Goal: Answer question/provide support: Share knowledge or assist other users

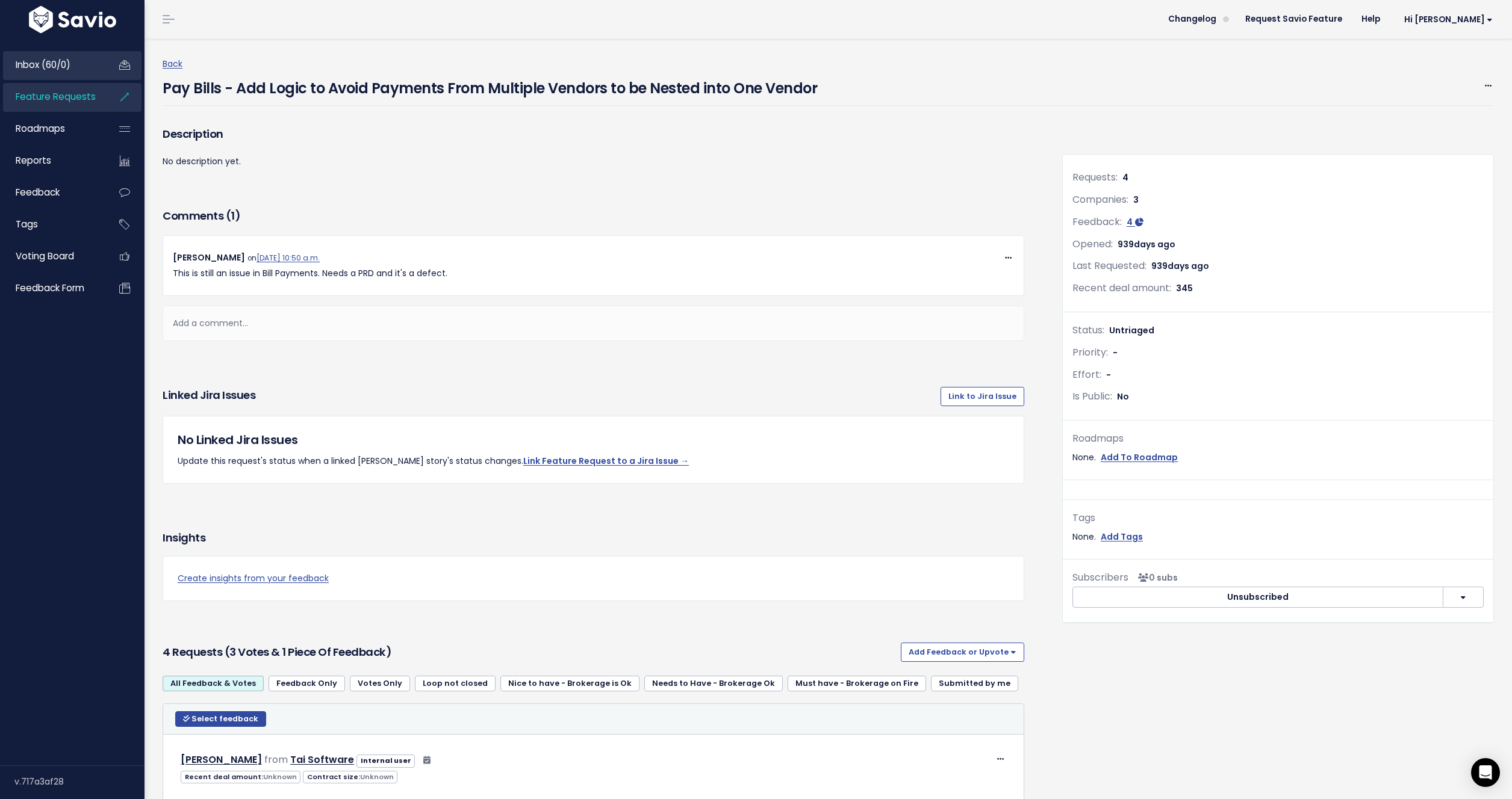
click at [51, 66] on span "Inbox (60/0)" at bounding box center [43, 64] width 55 height 13
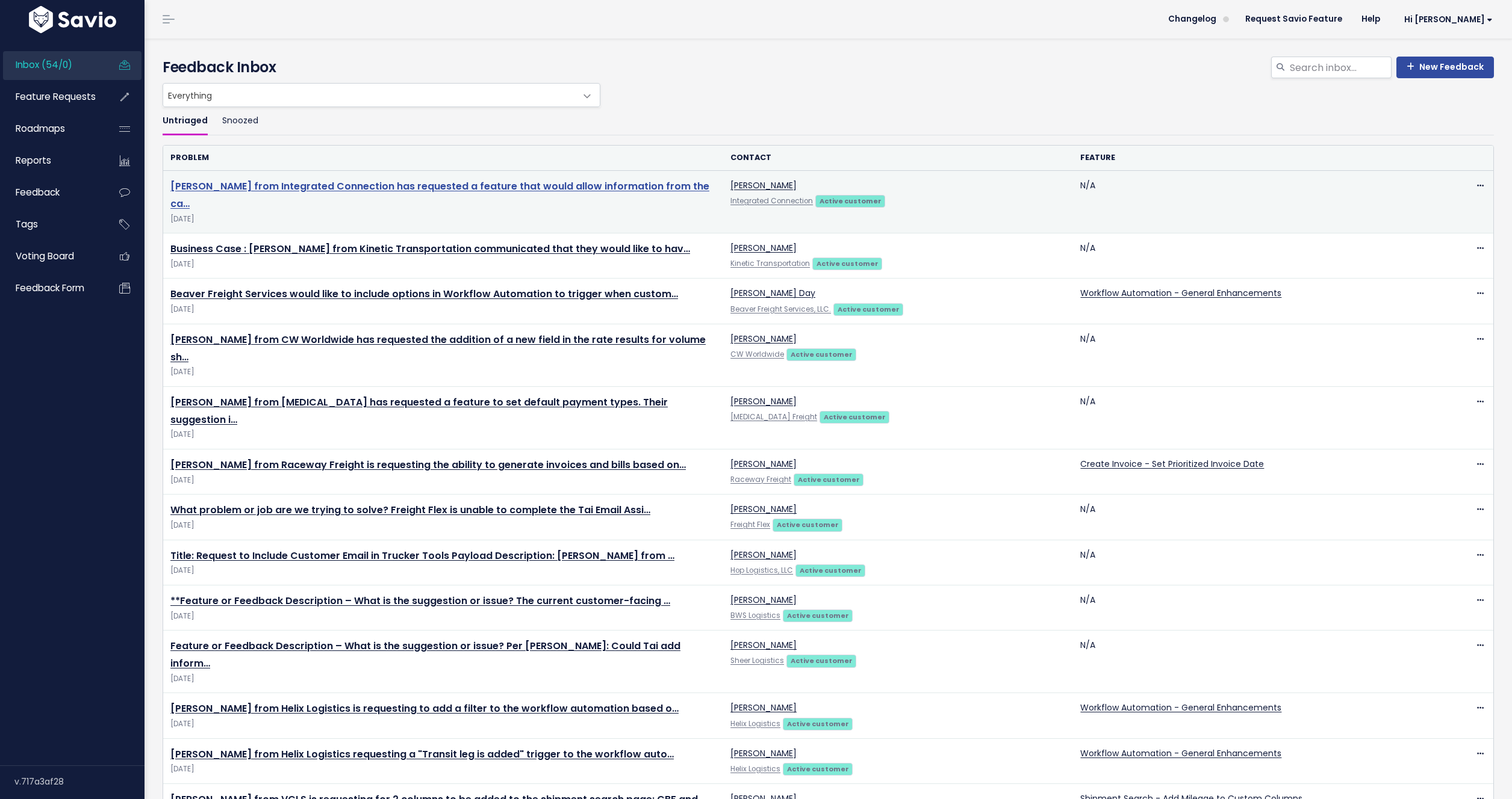
click at [394, 185] on link "Stephen from Integrated Connection has requested a feature that would allow inf…" at bounding box center [440, 195] width 539 height 31
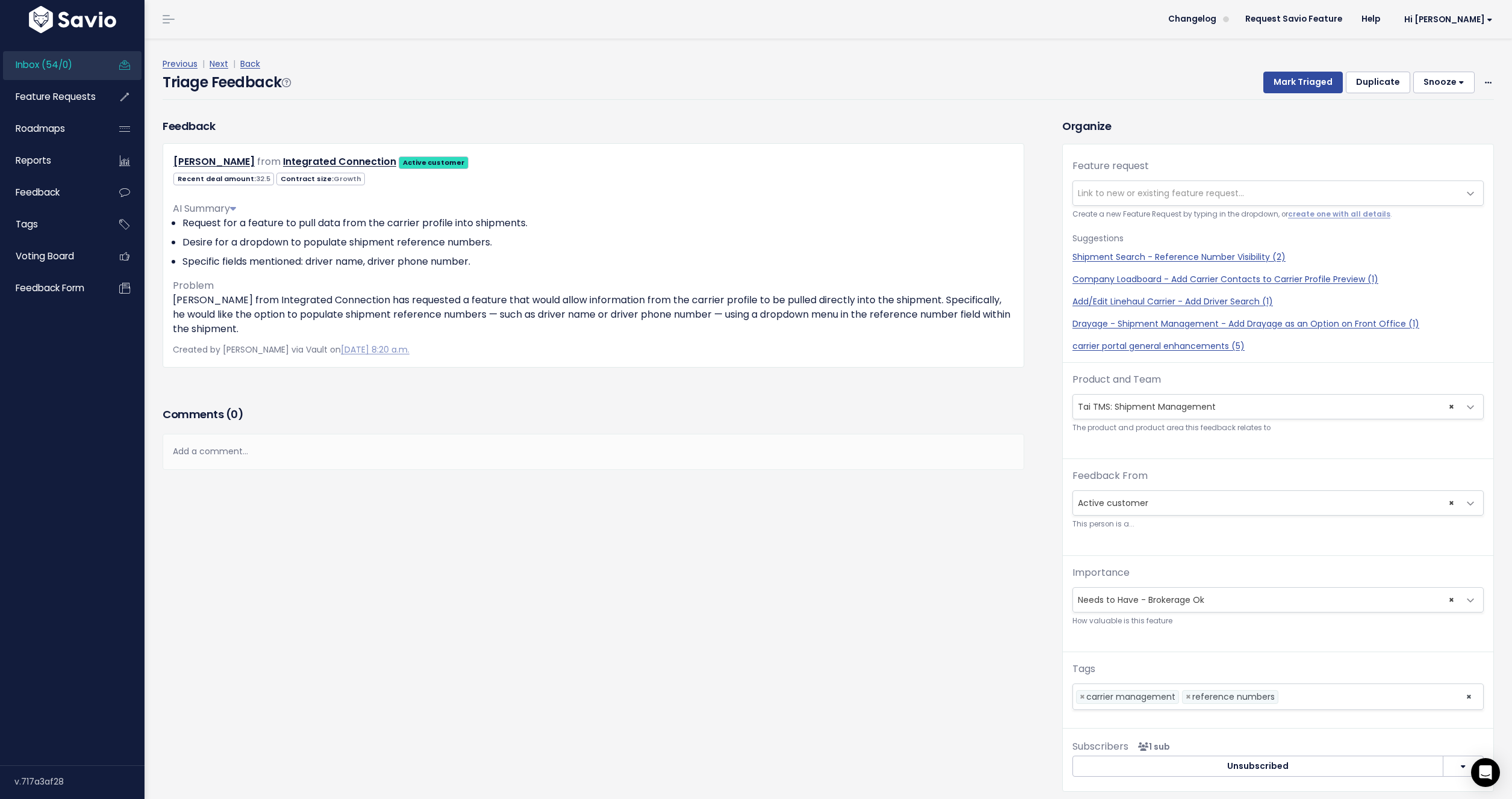
click at [1120, 199] on span "Link to new or existing feature request..." at bounding box center [1161, 193] width 166 height 12
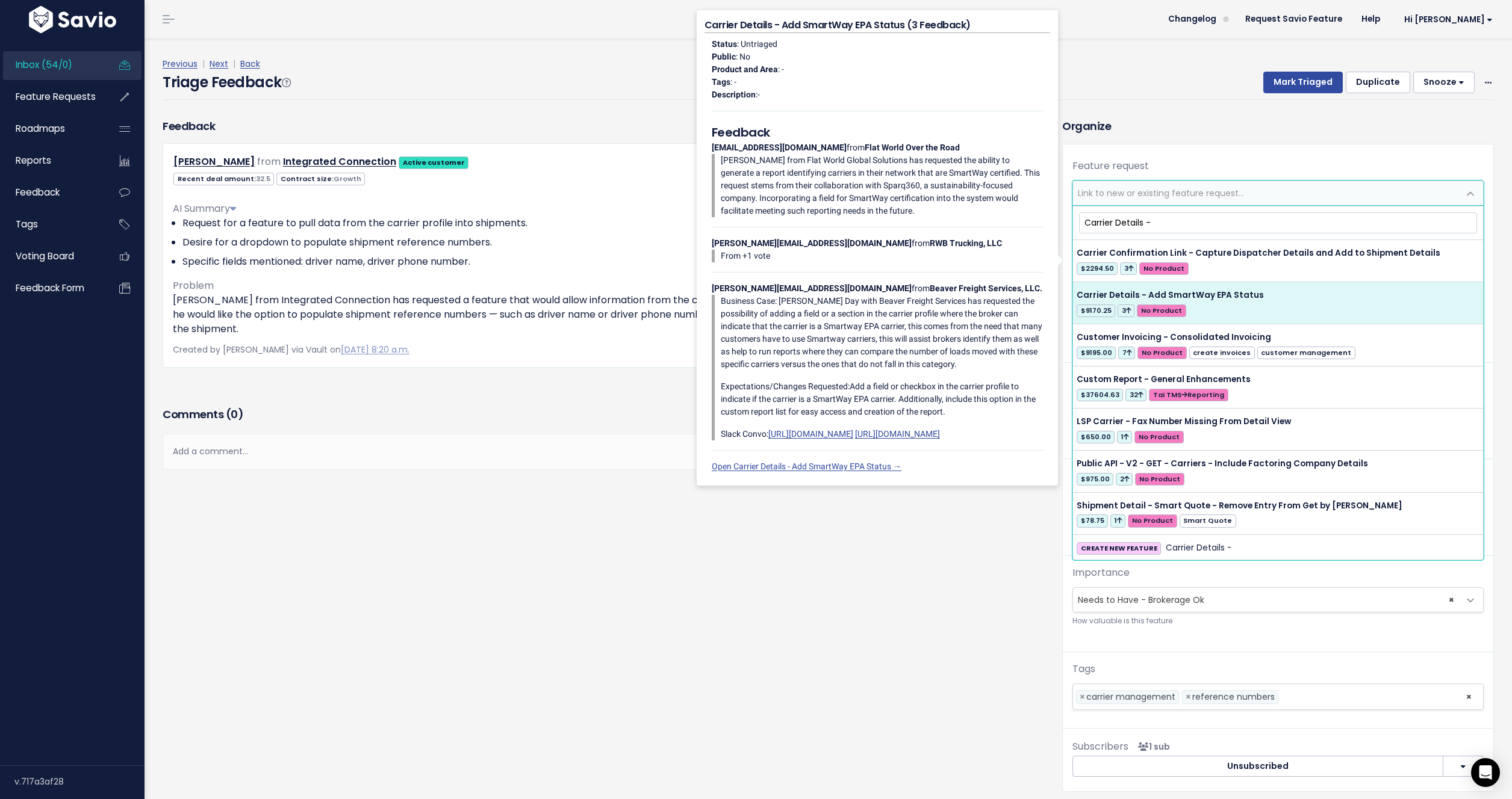
type input "Carrier Details -"
click at [507, 255] on li "Specific fields mentioned: driver name, driver phone number." at bounding box center [598, 262] width 831 height 14
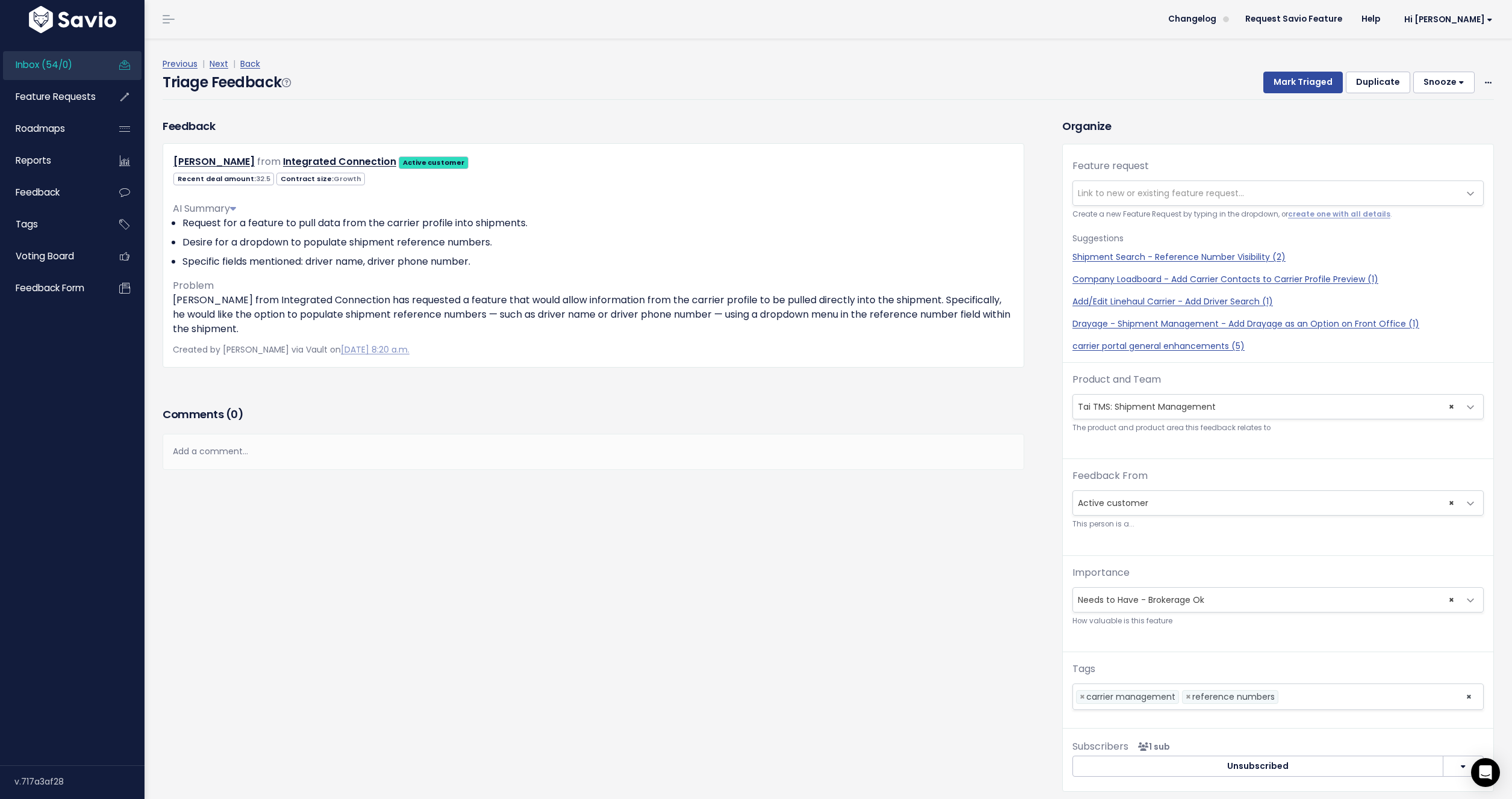
click at [504, 546] on div "Feedback Stephen Westcott from Integrated Connection Active customer" at bounding box center [603, 464] width 899 height 692
